Goal: Task Accomplishment & Management: Manage account settings

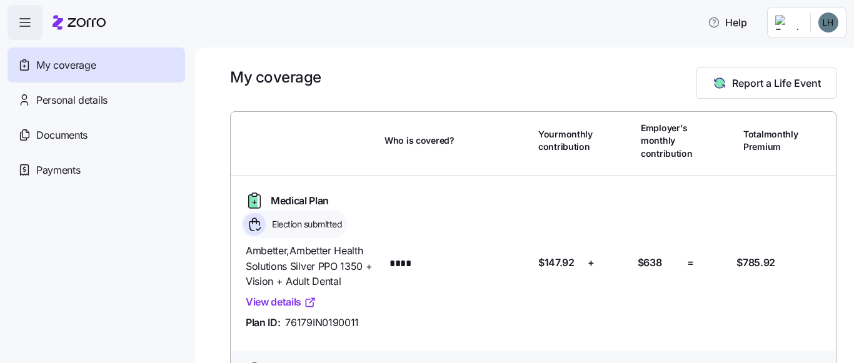
click at [825, 26] on html "Help My coverage Personal details Documents Partners hub Payments My coverage R…" at bounding box center [427, 178] width 854 height 356
click at [805, 80] on div "Log out" at bounding box center [794, 76] width 49 height 14
